Goal: Transaction & Acquisition: Purchase product/service

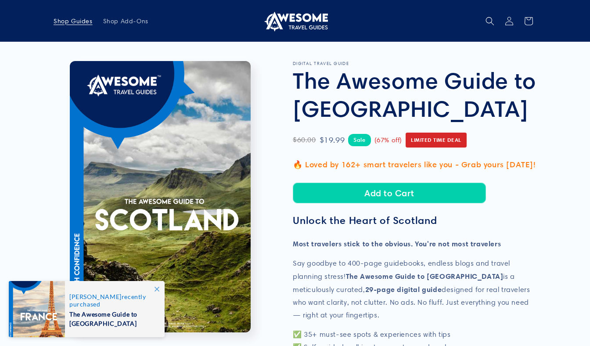
click at [70, 21] on span "Shop Guides" at bounding box center [73, 21] width 39 height 8
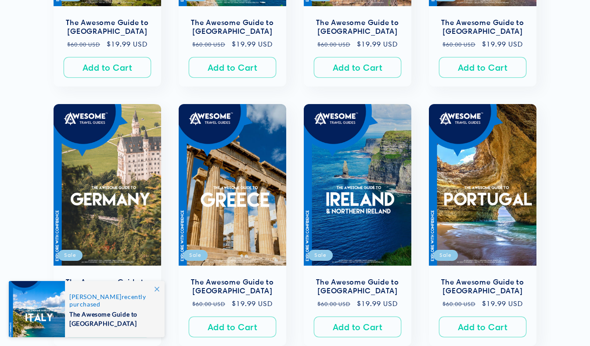
scroll to position [353, 0]
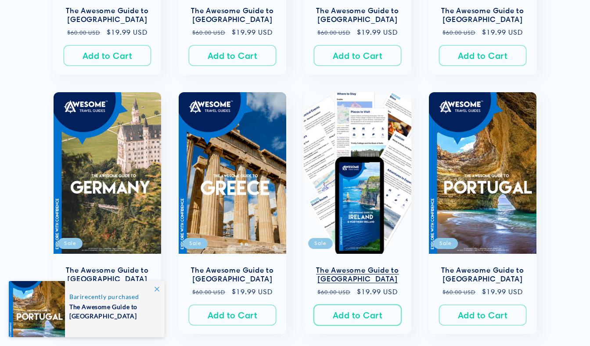
click at [347, 312] on button "Add to Cart Sold out" at bounding box center [357, 315] width 87 height 21
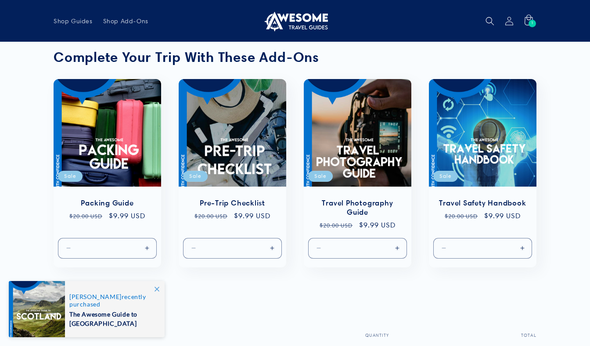
click at [50, 297] on div at bounding box center [37, 309] width 56 height 56
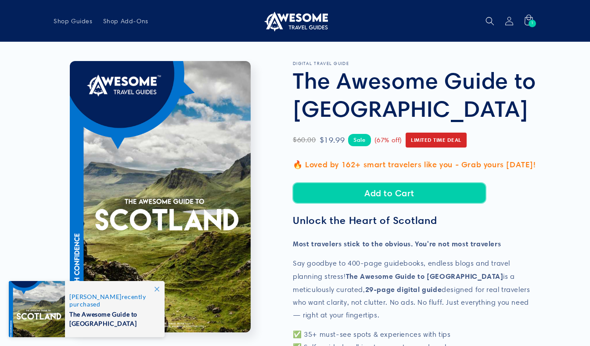
click at [390, 191] on button "Add to Cart" at bounding box center [389, 193] width 193 height 21
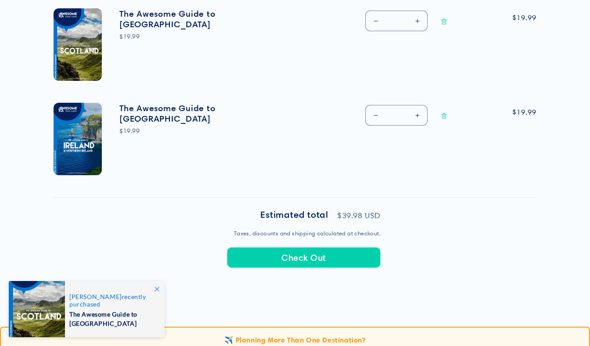
scroll to position [359, 0]
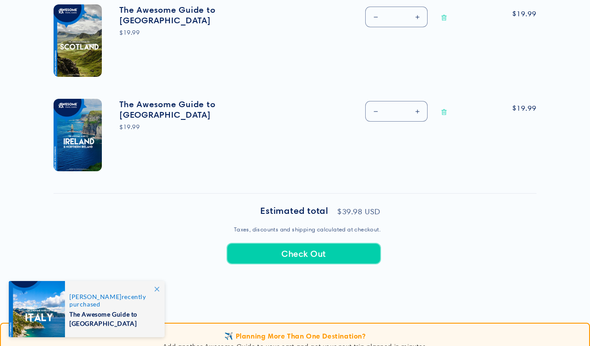
click at [316, 254] on button "Check Out" at bounding box center [304, 253] width 154 height 21
